Goal: Task Accomplishment & Management: Use online tool/utility

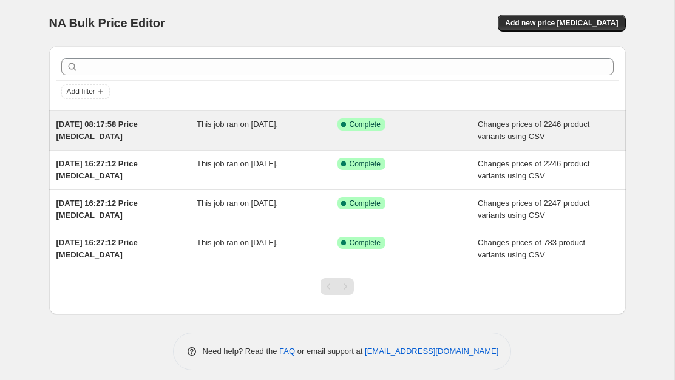
click at [185, 131] on div "15 aug. 2025 08:17:58 Price change job" at bounding box center [126, 130] width 141 height 24
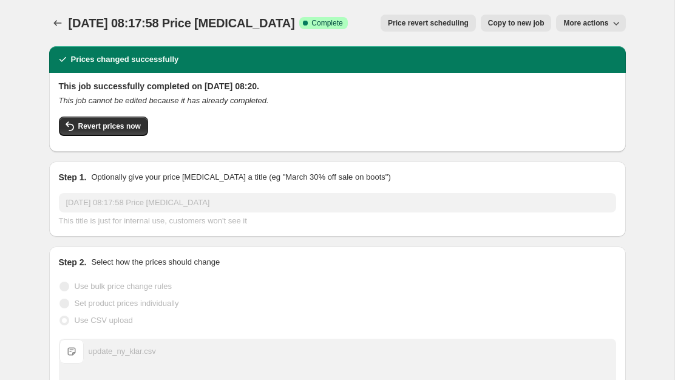
click at [501, 27] on span "Copy to new job" at bounding box center [516, 23] width 56 height 10
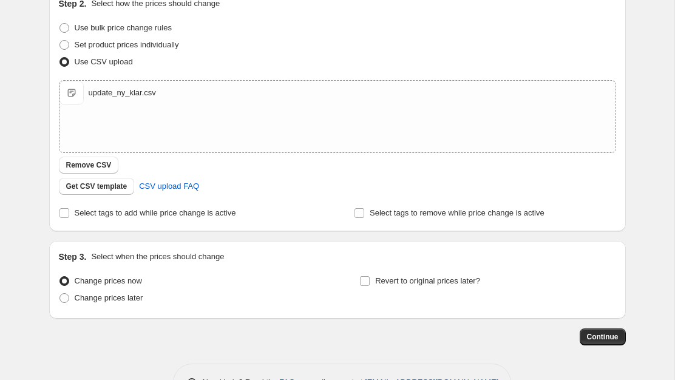
scroll to position [183, 0]
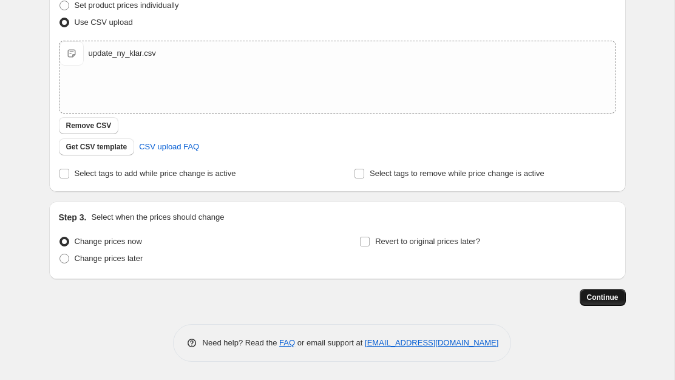
click at [596, 297] on span "Continue" at bounding box center [603, 297] width 32 height 10
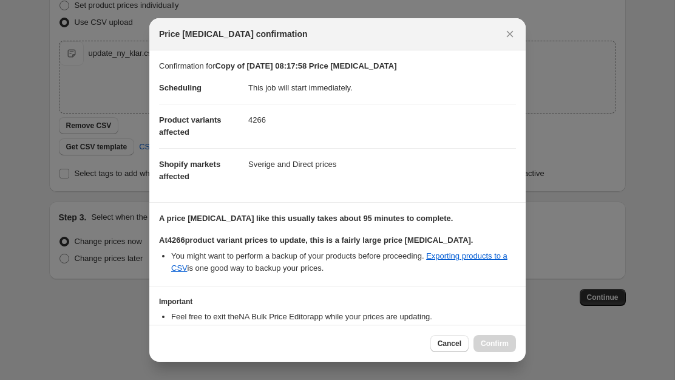
scroll to position [76, 0]
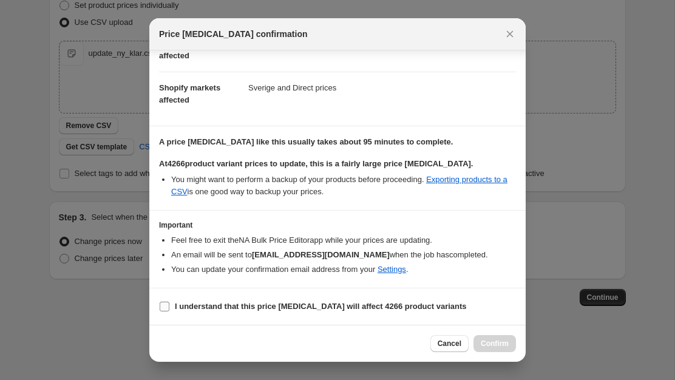
click at [211, 306] on b "I understand that this price change job will affect 4266 product variants" at bounding box center [321, 306] width 292 height 9
click at [169, 306] on input "I understand that this price change job will affect 4266 product variants" at bounding box center [165, 307] width 10 height 10
checkbox input "true"
click at [497, 339] on button "Confirm" at bounding box center [494, 343] width 42 height 17
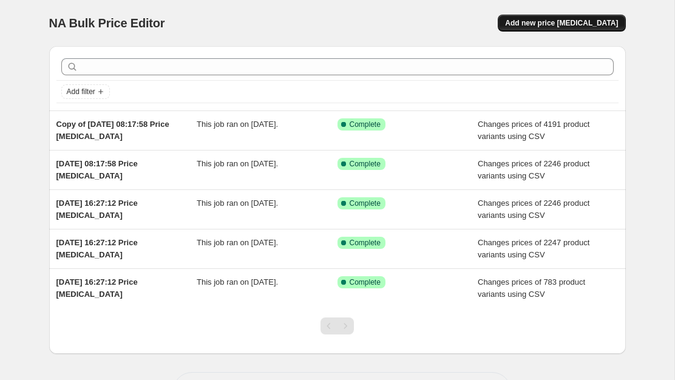
click at [541, 25] on span "Add new price change job" at bounding box center [561, 23] width 113 height 10
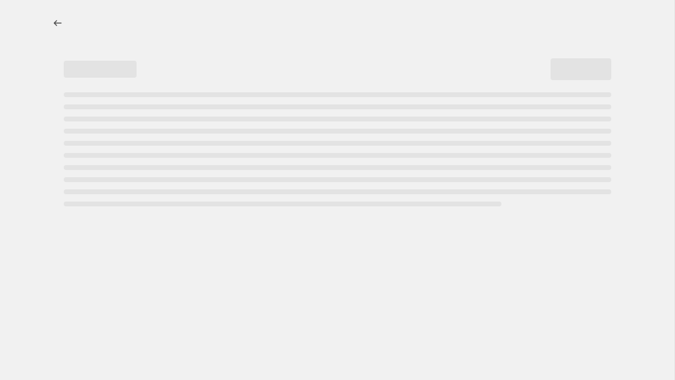
select select "percentage"
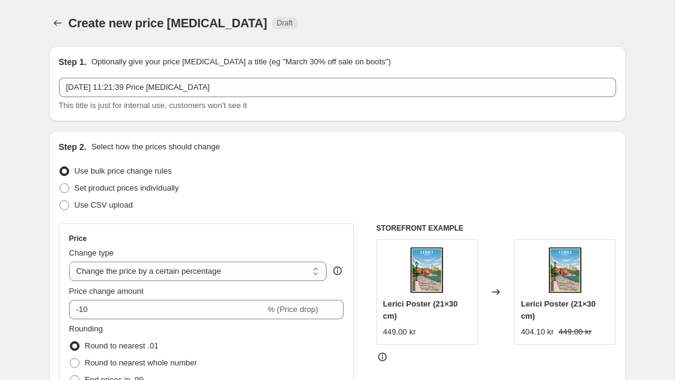
scroll to position [22, 0]
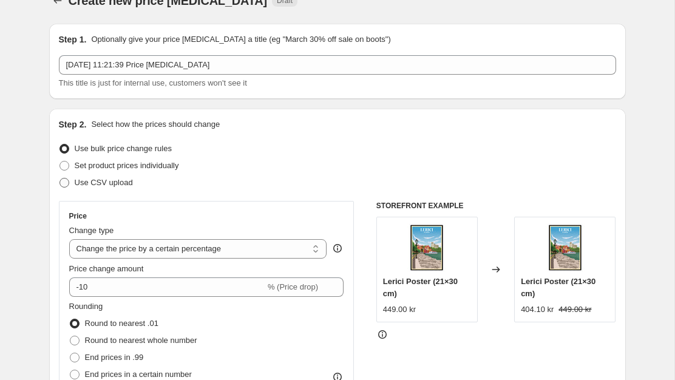
click at [113, 182] on span "Use CSV upload" at bounding box center [104, 182] width 58 height 9
click at [60, 178] on input "Use CSV upload" at bounding box center [59, 178] width 1 height 1
radio input "true"
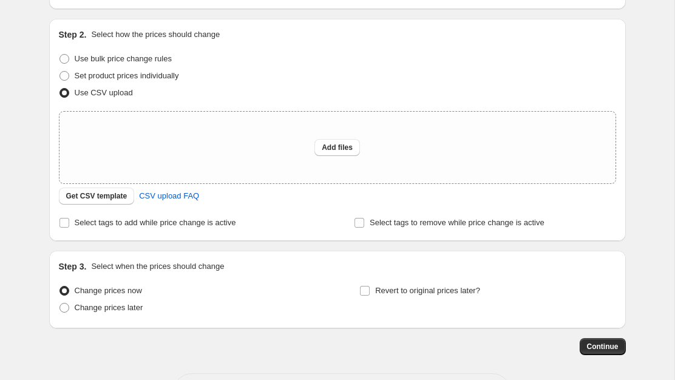
scroll to position [120, 0]
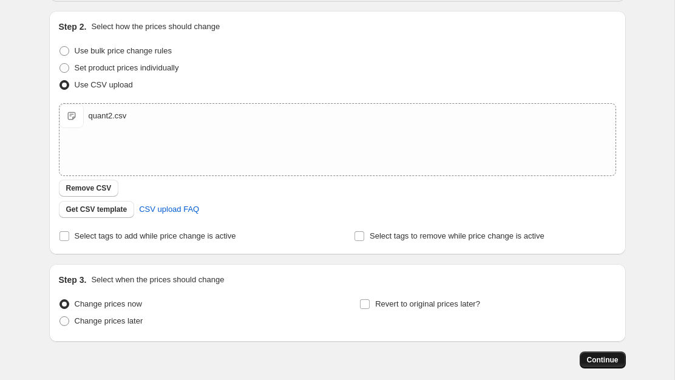
click at [614, 361] on span "Continue" at bounding box center [603, 360] width 32 height 10
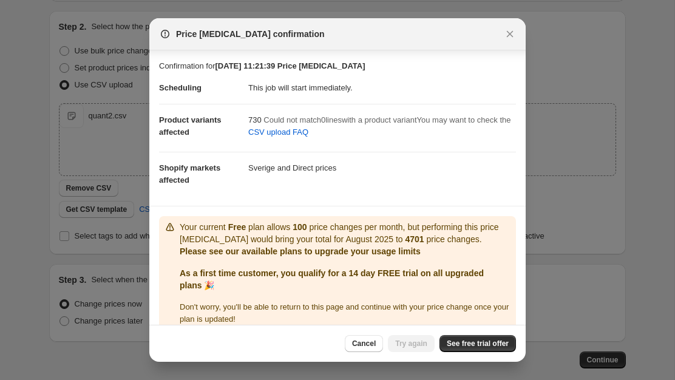
scroll to position [15, 0]
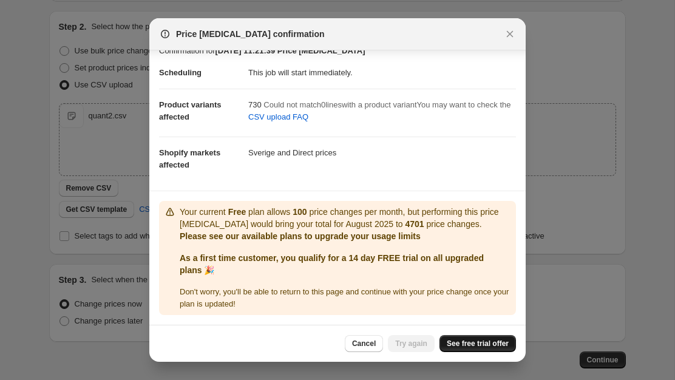
click at [474, 348] on link "See free trial offer" at bounding box center [477, 343] width 76 height 17
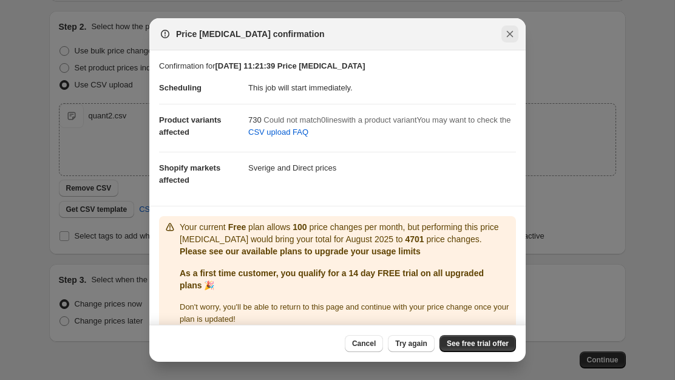
click at [510, 38] on icon "Close" at bounding box center [510, 34] width 12 height 12
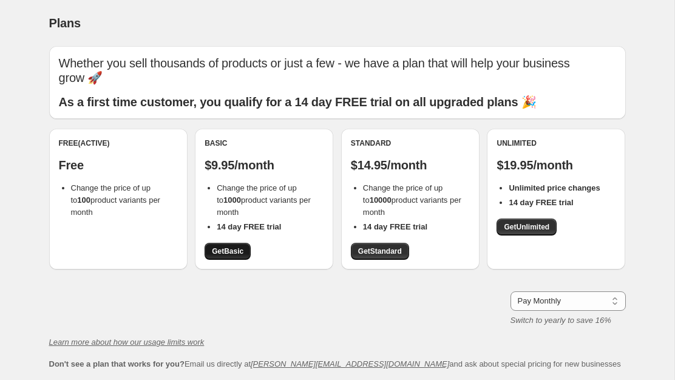
click at [218, 246] on span "Get Basic" at bounding box center [228, 251] width 32 height 10
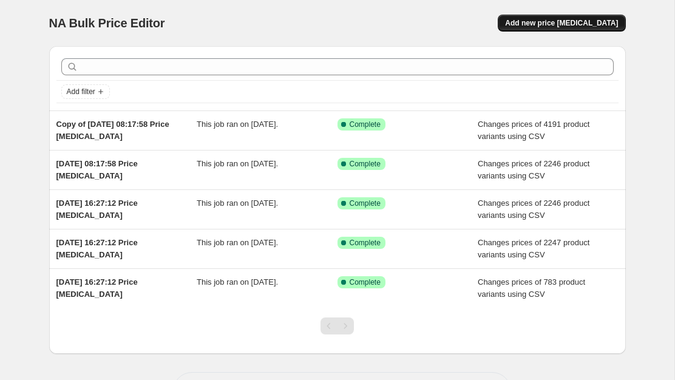
click at [532, 24] on span "Add new price [MEDICAL_DATA]" at bounding box center [561, 23] width 113 height 10
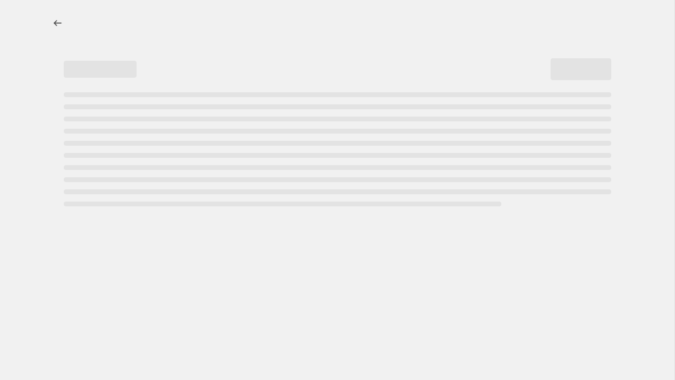
select select "percentage"
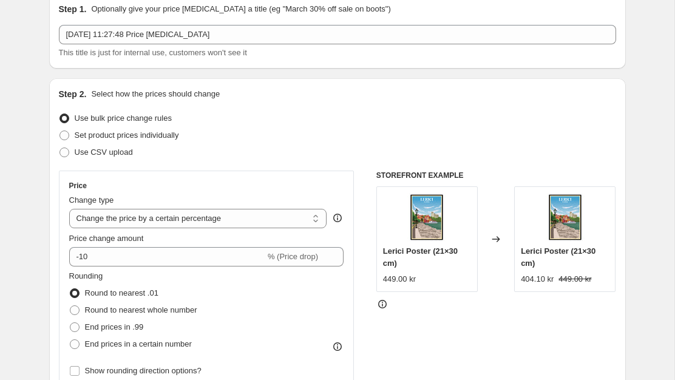
scroll to position [55, 0]
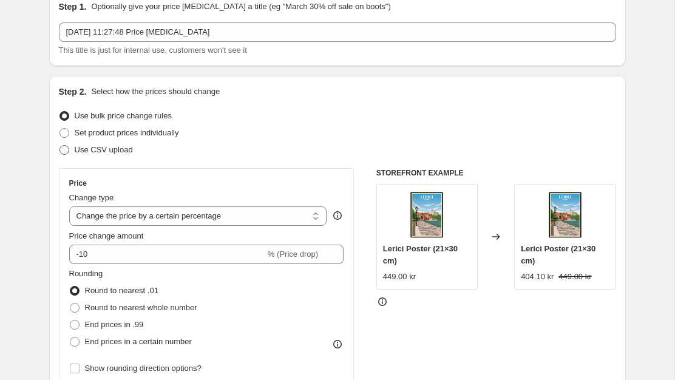
click at [109, 151] on span "Use CSV upload" at bounding box center [104, 149] width 58 height 9
click at [60, 146] on input "Use CSV upload" at bounding box center [59, 145] width 1 height 1
radio input "true"
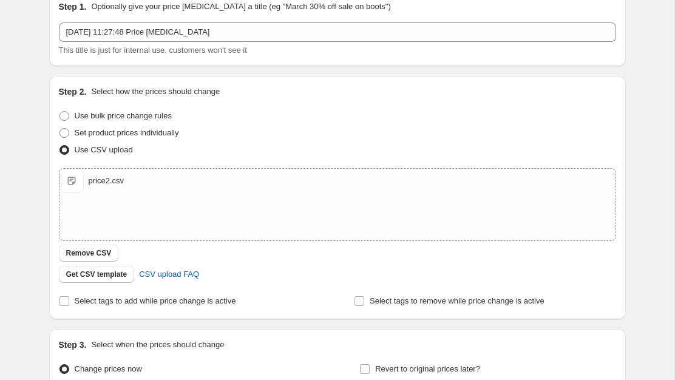
scroll to position [183, 0]
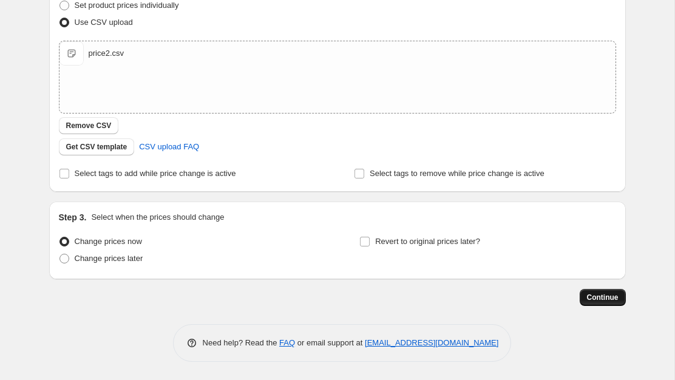
click at [604, 298] on span "Continue" at bounding box center [603, 297] width 32 height 10
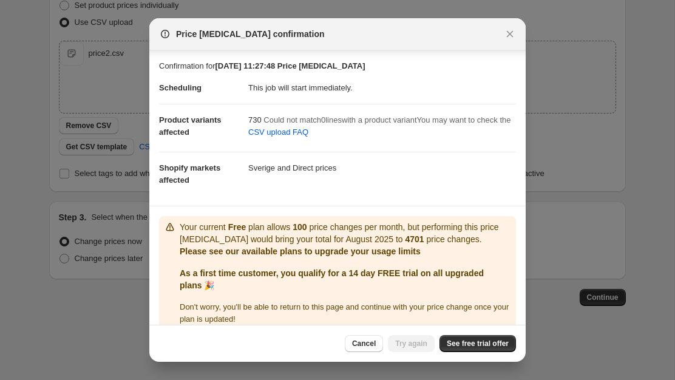
scroll to position [15, 0]
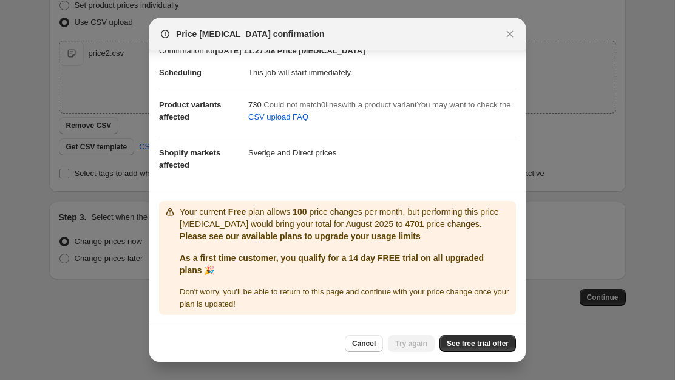
click at [47, 203] on div at bounding box center [337, 190] width 675 height 380
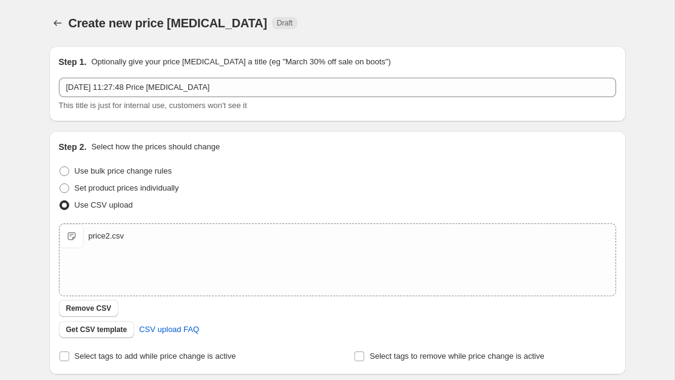
scroll to position [183, 0]
